Goal: Navigation & Orientation: Find specific page/section

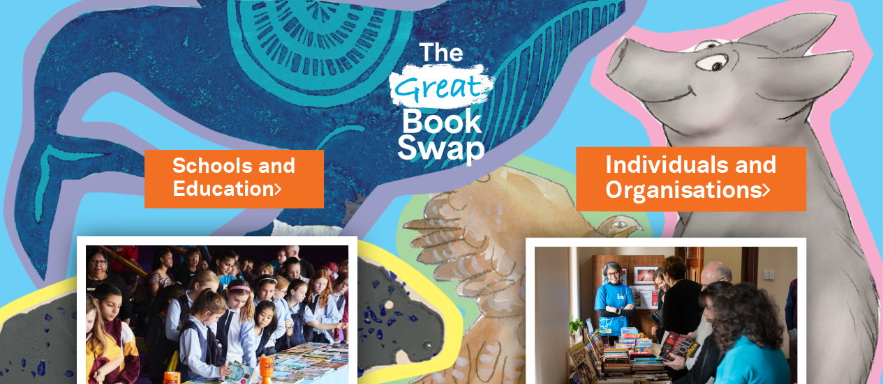
click at [645, 179] on link "Individuals and Organisations" at bounding box center [691, 178] width 172 height 59
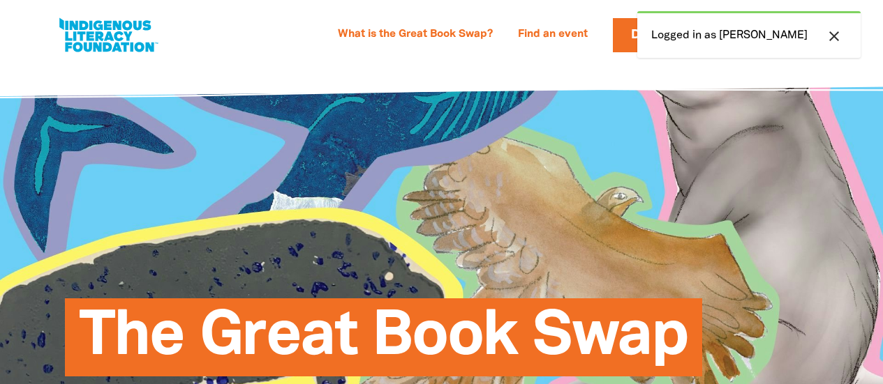
select select "AU"
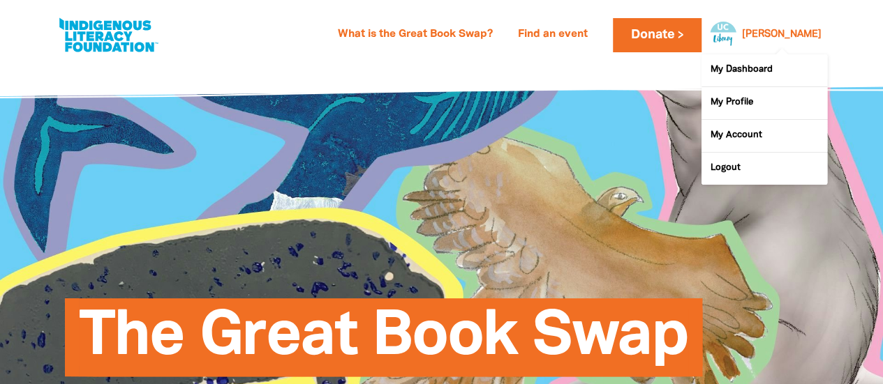
click at [736, 34] on div at bounding box center [719, 34] width 33 height 33
click at [731, 105] on link "My Profile" at bounding box center [764, 103] width 126 height 32
